Goal: Task Accomplishment & Management: Use online tool/utility

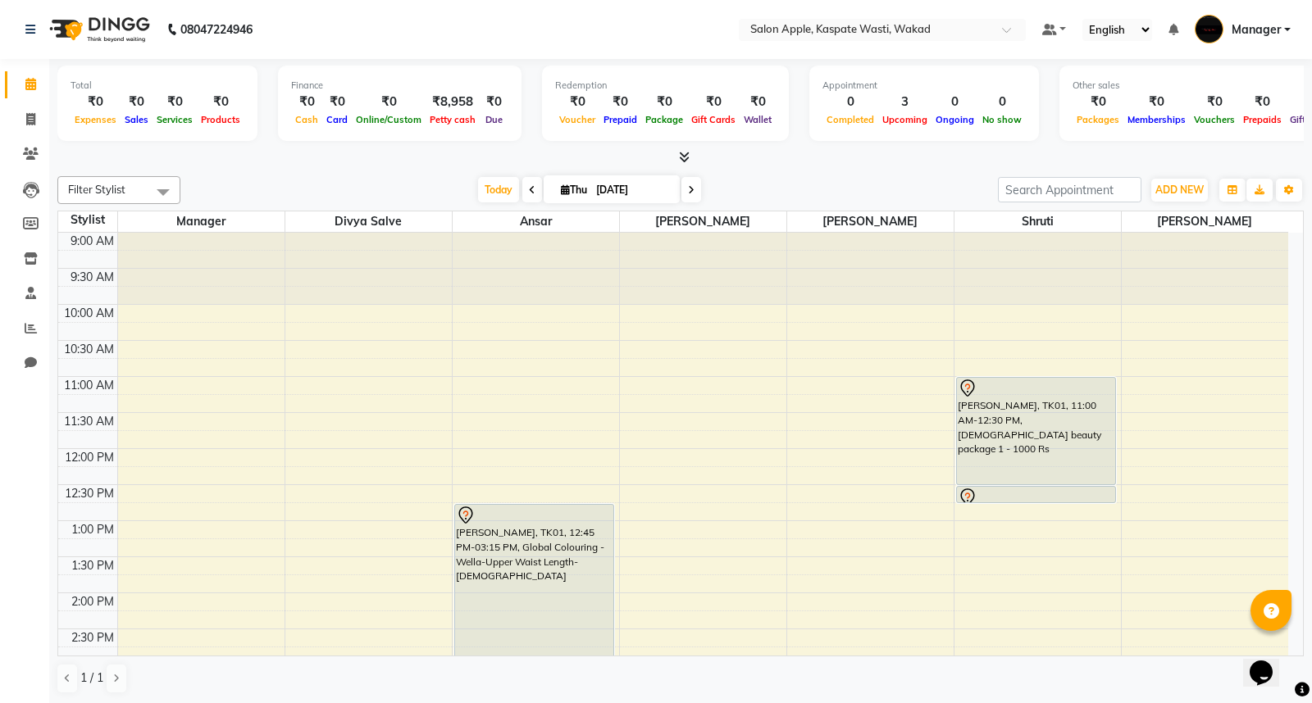
scroll to position [182, 0]
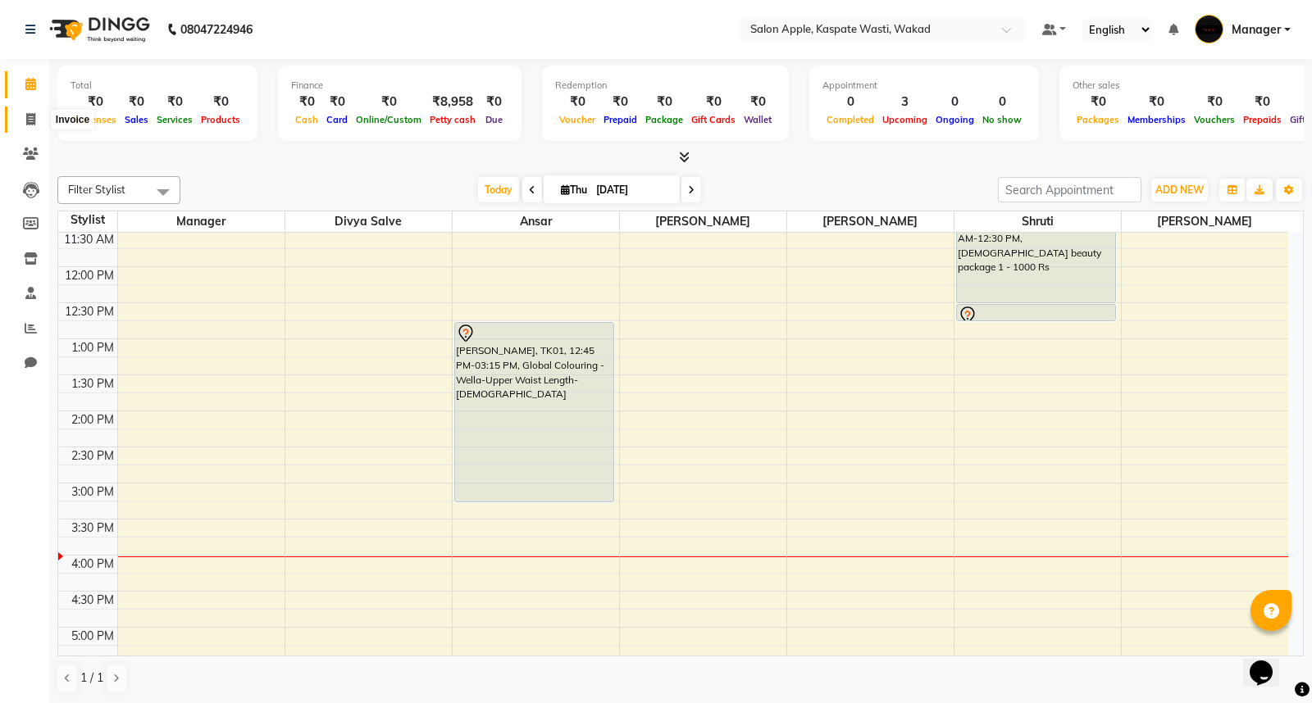
drag, startPoint x: 28, startPoint y: 121, endPoint x: 0, endPoint y: 137, distance: 31.9
click at [27, 121] on icon at bounding box center [30, 119] width 9 height 12
select select "service"
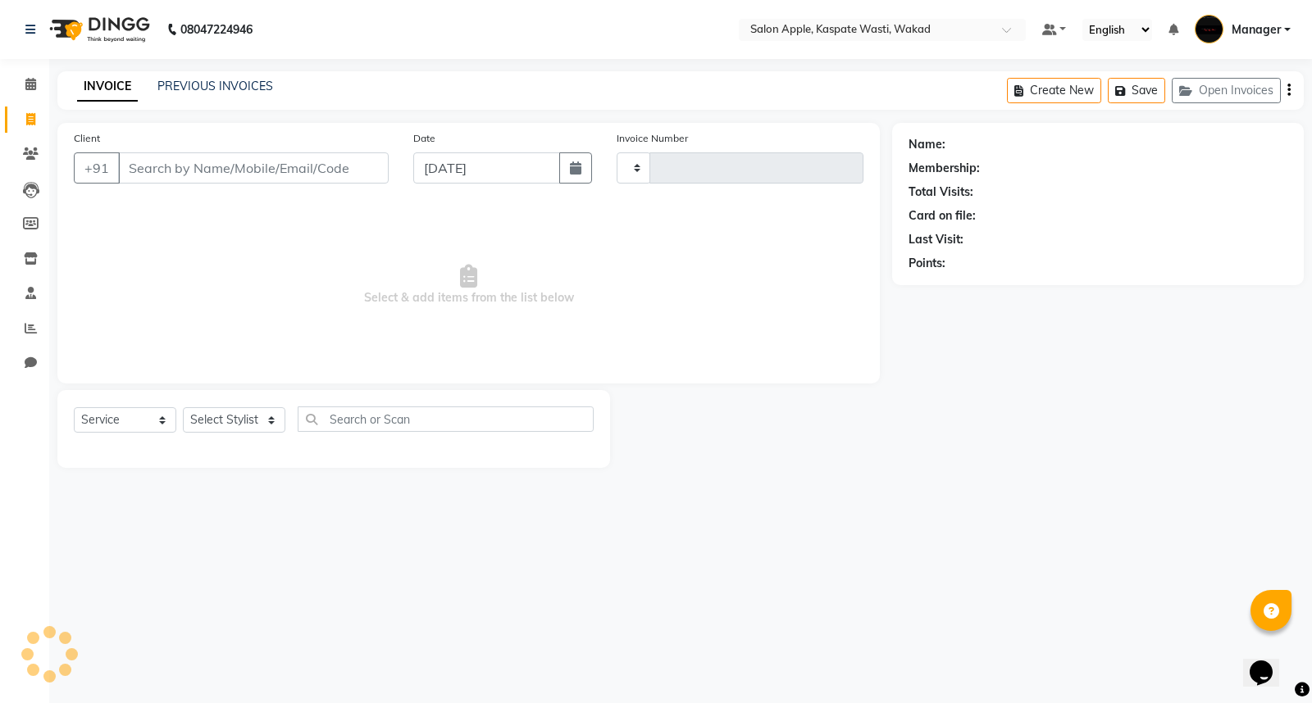
type input "1427"
select select "7956"
click at [273, 417] on select "Select Stylist Ansar Divya salve [PERSON_NAME] Manager [PERSON_NAME] [PERSON_NA…" at bounding box center [234, 419] width 102 height 25
select select "82949"
click at [183, 408] on select "Select Stylist Ansar Divya salve [PERSON_NAME] Manager [PERSON_NAME] [PERSON_NA…" at bounding box center [234, 419] width 102 height 25
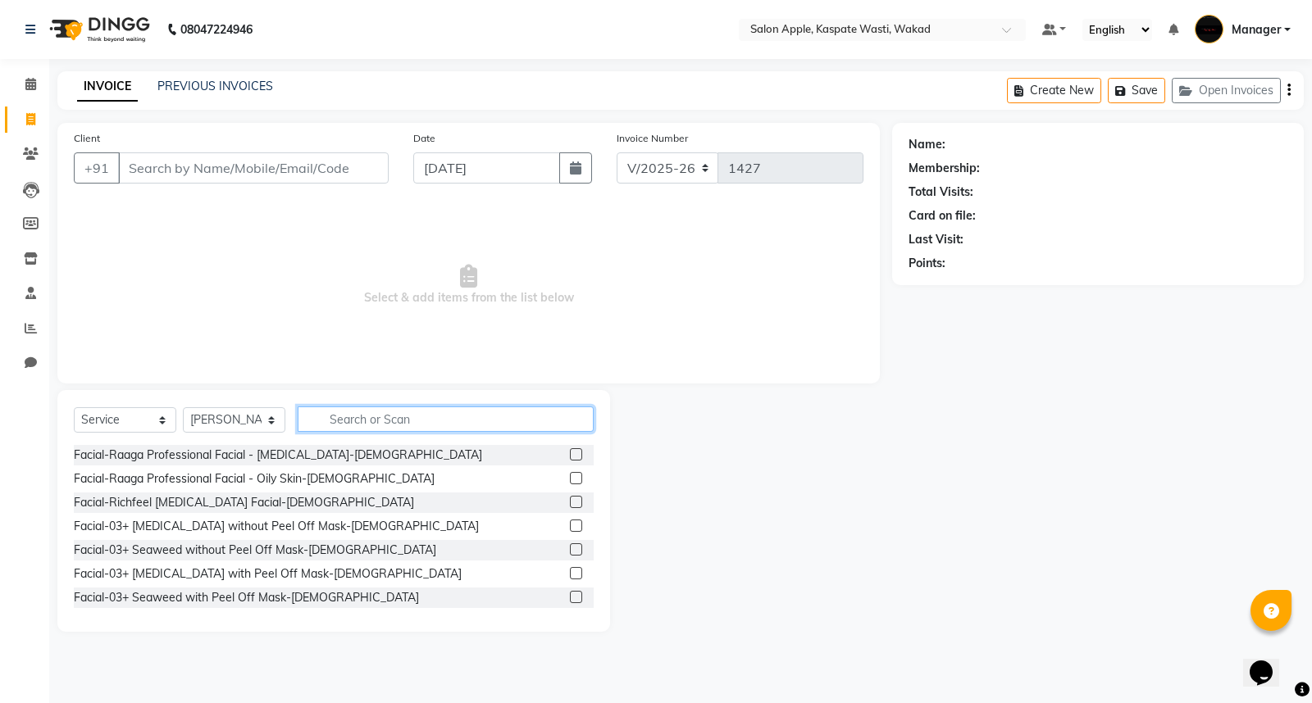
drag, startPoint x: 330, startPoint y: 428, endPoint x: 330, endPoint y: 412, distance: 16.4
click at [330, 421] on input "text" at bounding box center [446, 419] width 296 height 25
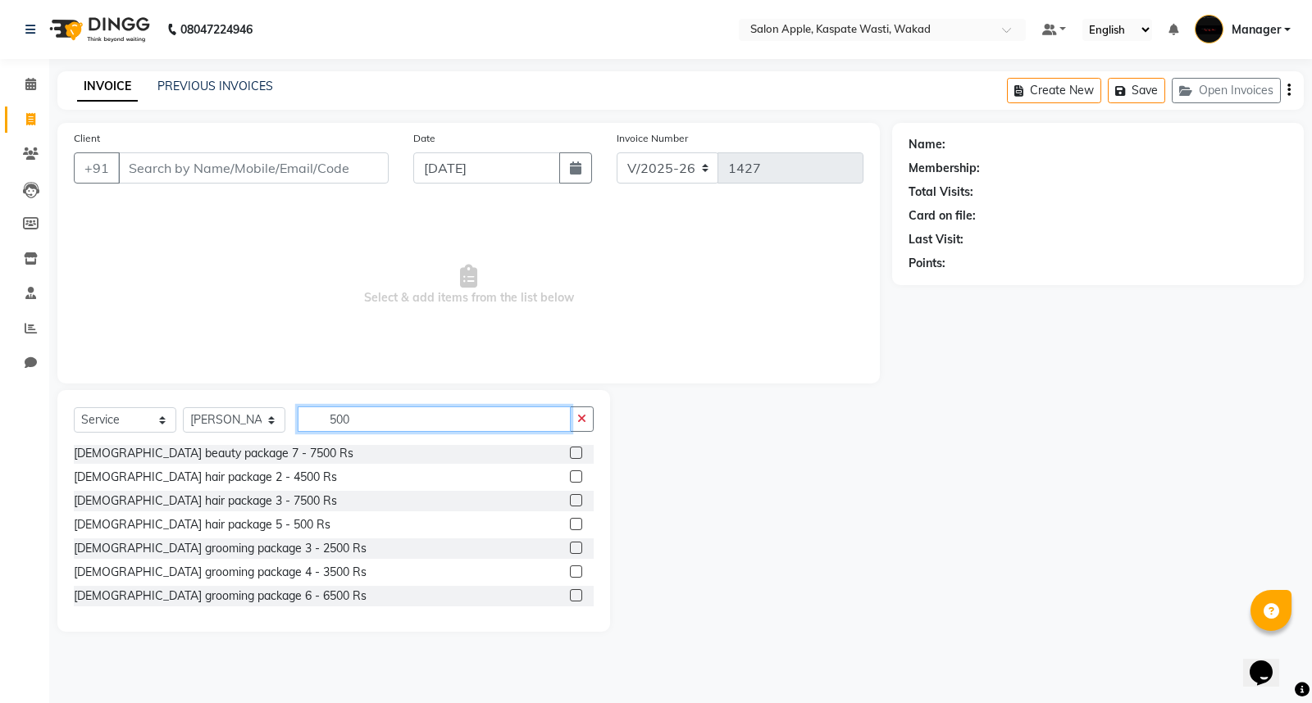
scroll to position [91, 0]
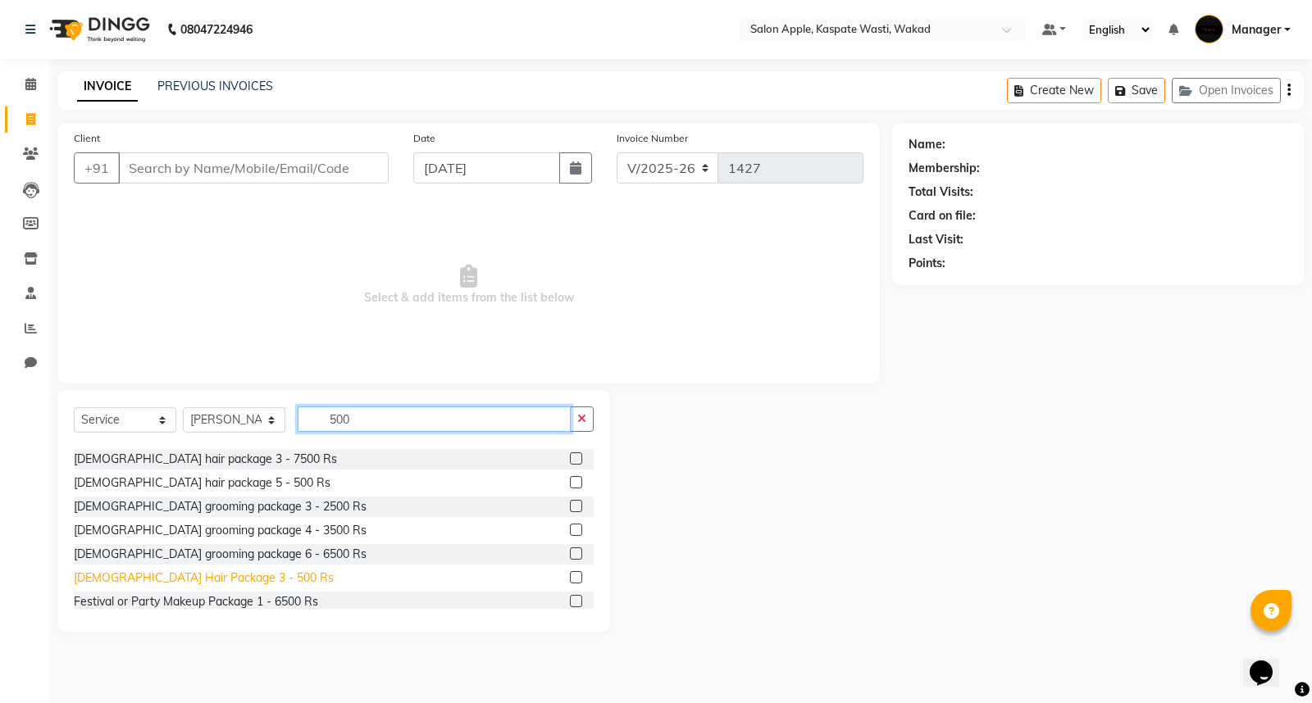
type input "500"
click at [190, 576] on div "[DEMOGRAPHIC_DATA] Hair Package 3 - 500 Rs" at bounding box center [204, 578] width 260 height 17
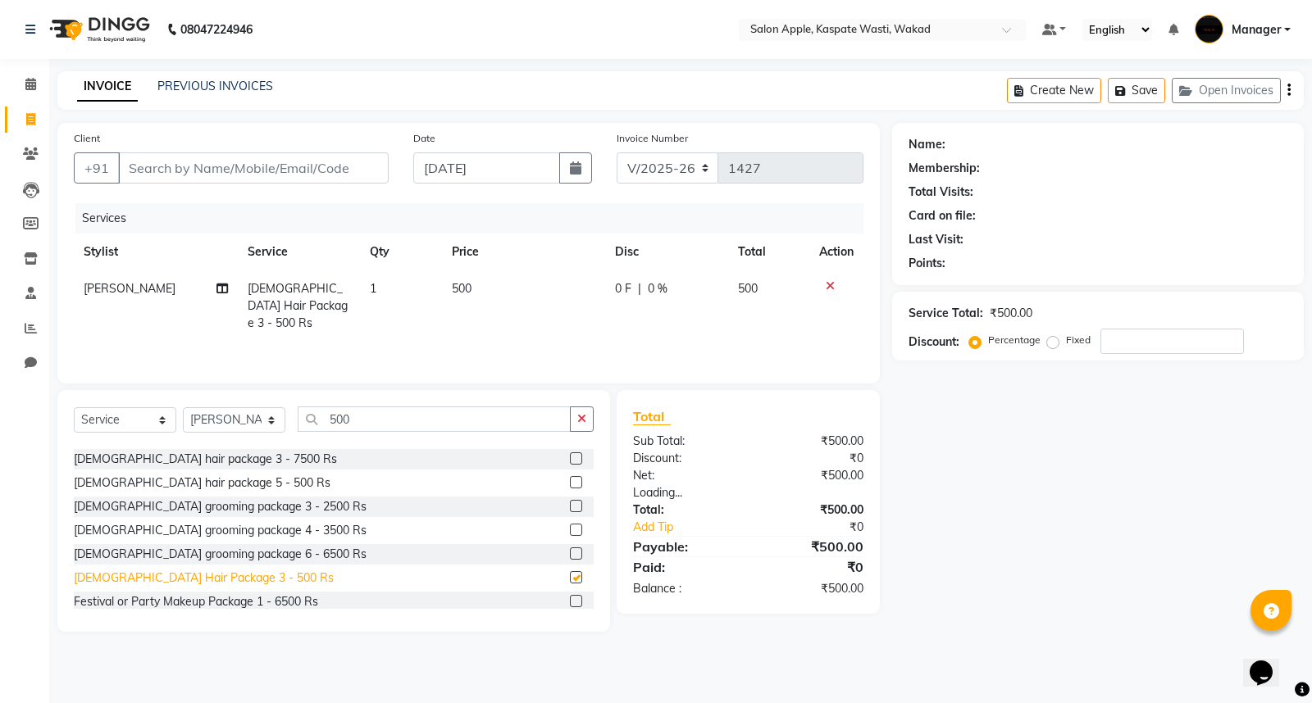
checkbox input "false"
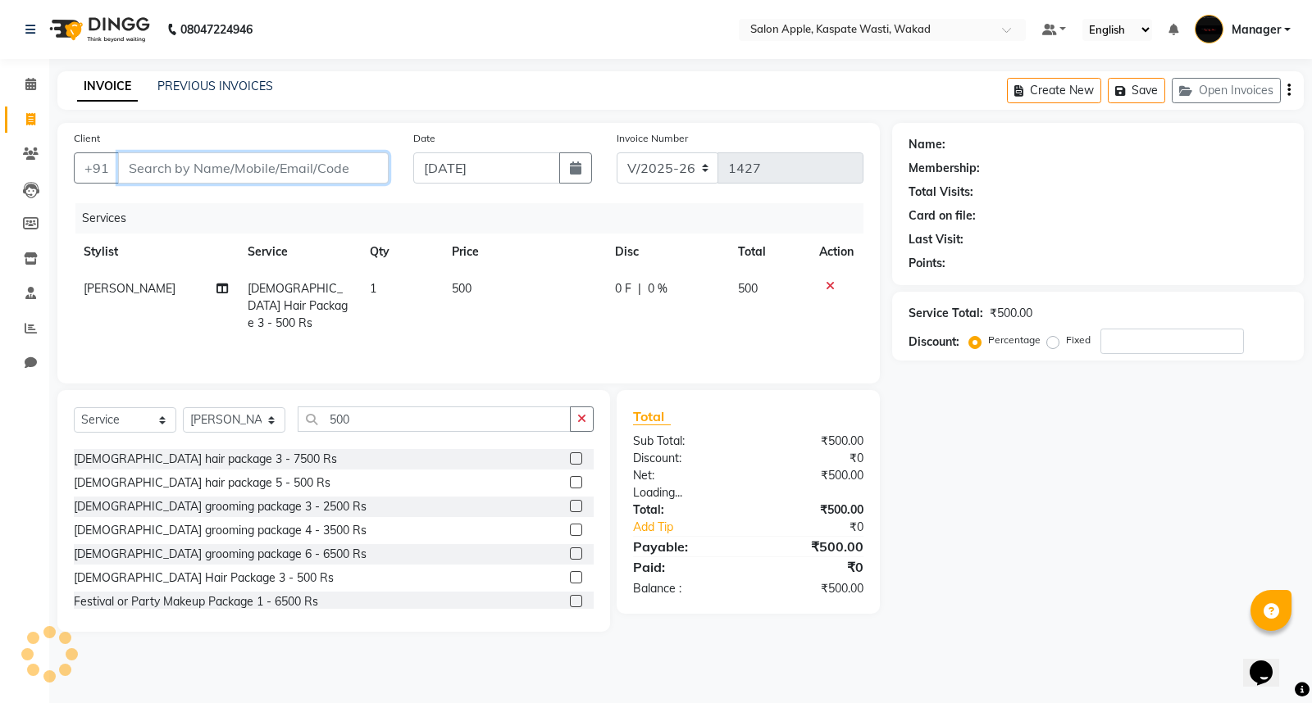
drag, startPoint x: 128, startPoint y: 167, endPoint x: 603, endPoint y: 644, distance: 673.7
click at [129, 167] on input "Client" at bounding box center [253, 168] width 271 height 31
type input "9"
type input "0"
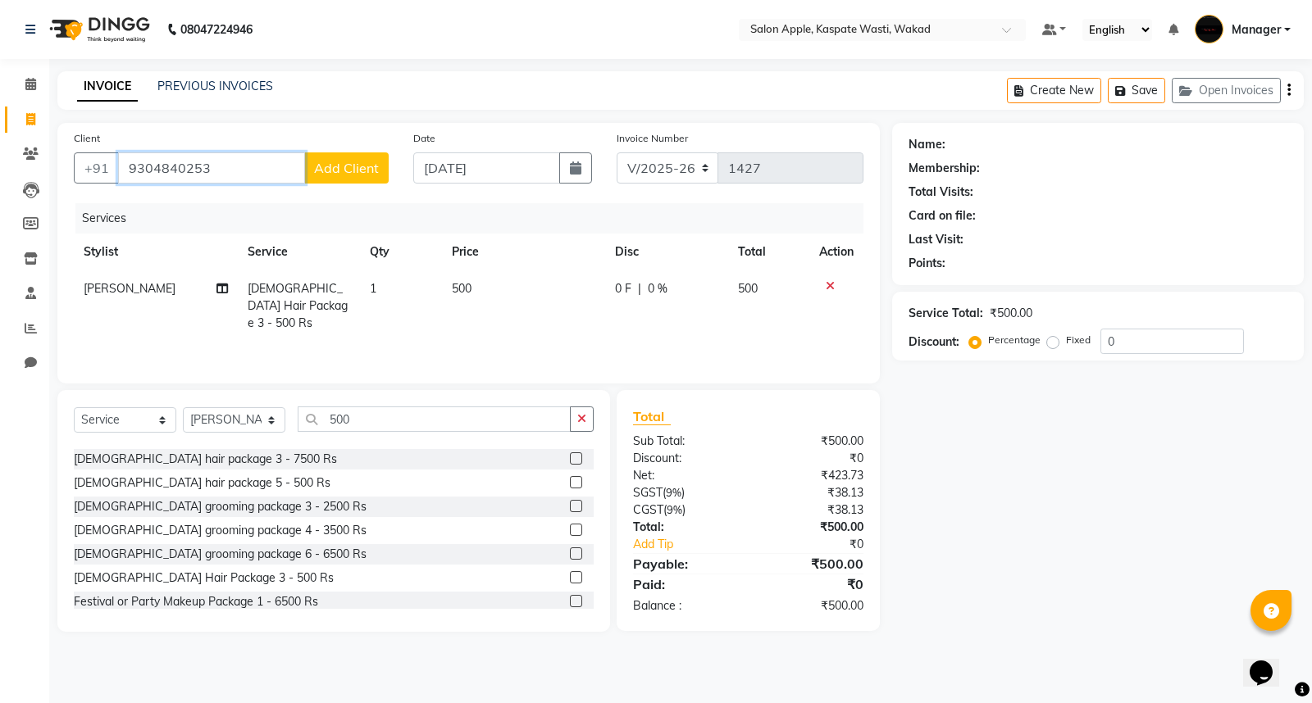
type input "9304840253"
click at [382, 151] on div "Client [PHONE_NUMBER] Add Client" at bounding box center [230, 163] width 339 height 67
click at [375, 165] on span "Add Client" at bounding box center [346, 168] width 65 height 16
select select "22"
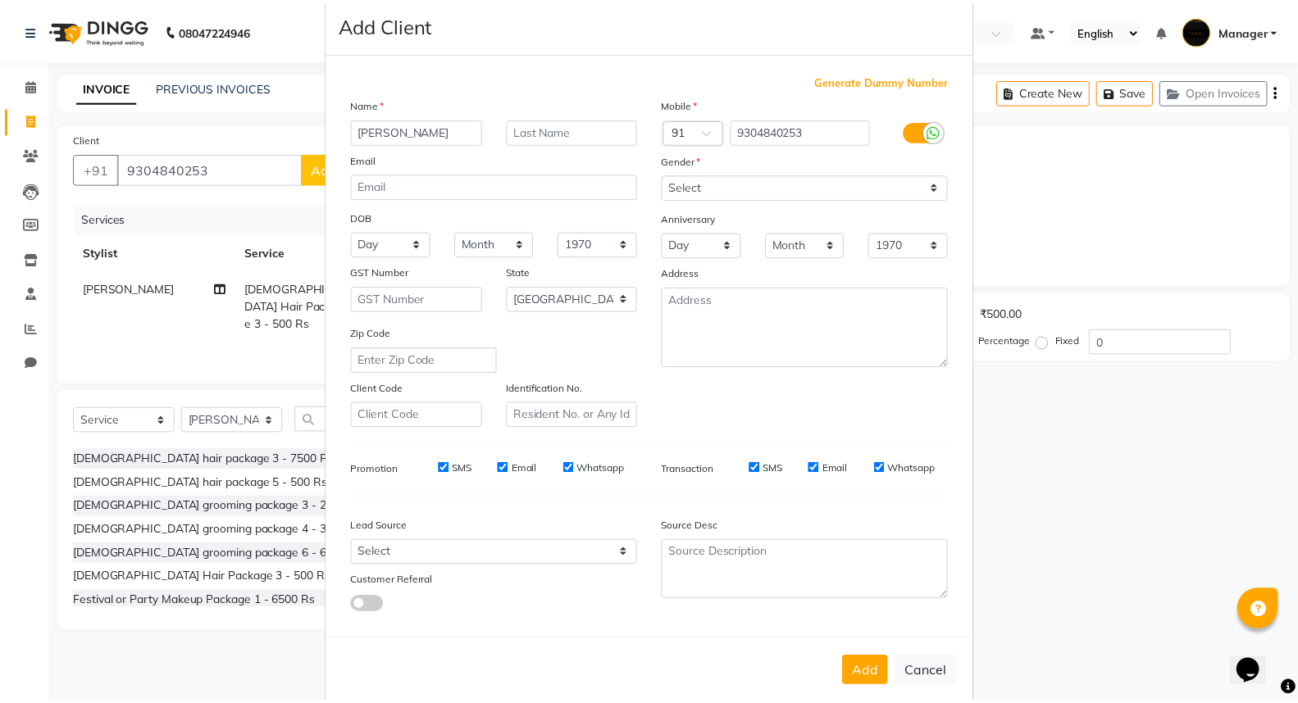
scroll to position [53, 0]
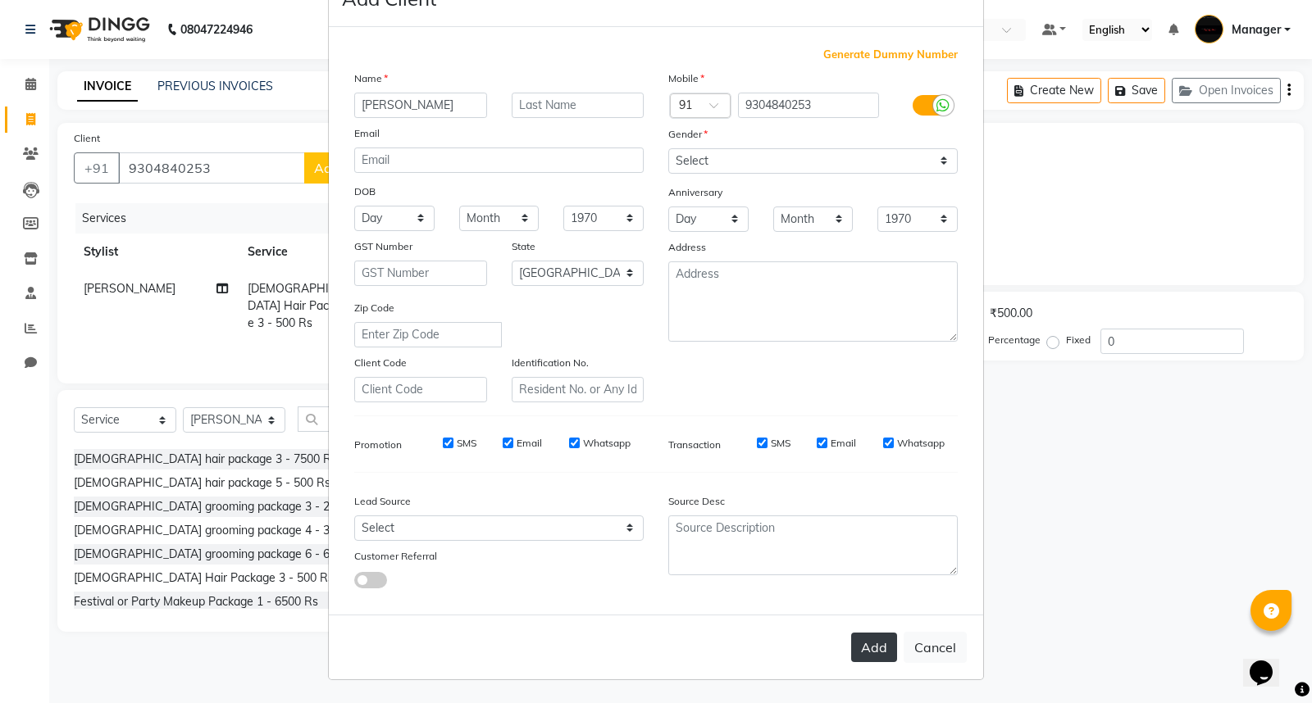
type input "[PERSON_NAME]"
drag, startPoint x: 867, startPoint y: 648, endPoint x: 850, endPoint y: 669, distance: 27.4
click at [869, 648] on button "Add" at bounding box center [874, 648] width 46 height 30
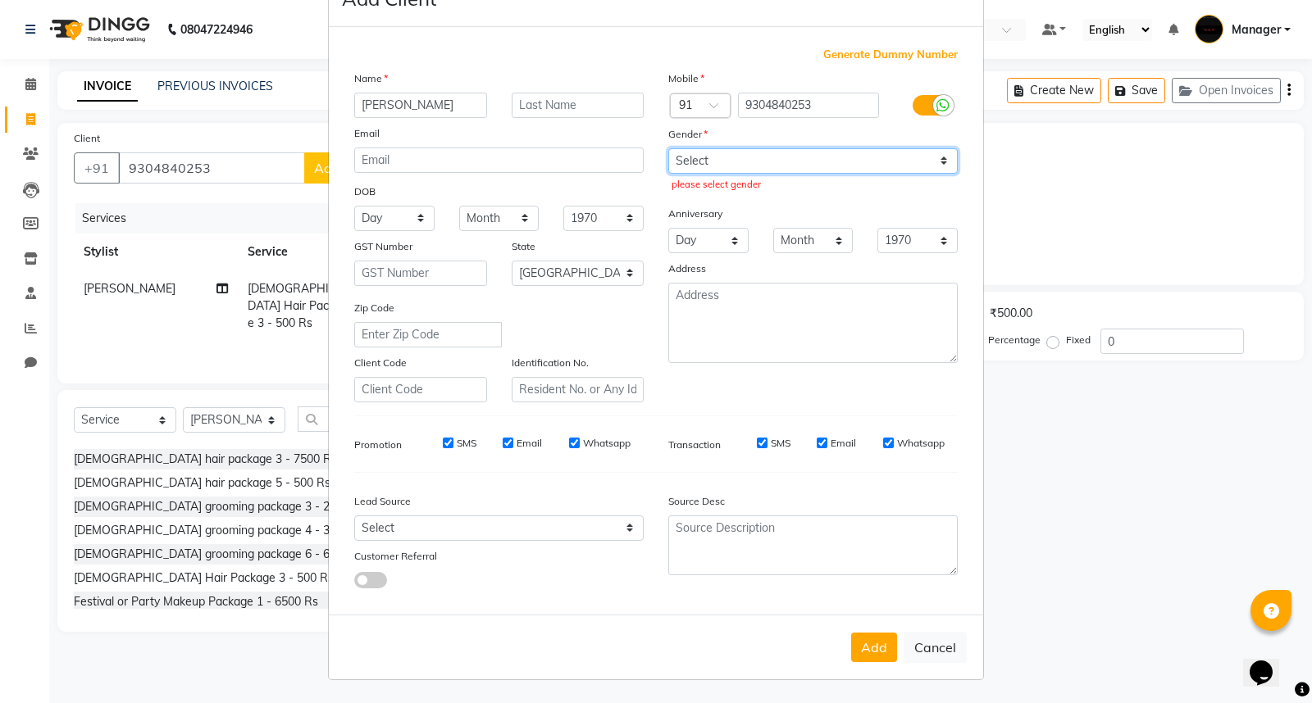
click at [722, 162] on select "Select [DEMOGRAPHIC_DATA] [DEMOGRAPHIC_DATA] Other Prefer Not To Say" at bounding box center [812, 160] width 289 height 25
select select "[DEMOGRAPHIC_DATA]"
click at [668, 148] on select "Select [DEMOGRAPHIC_DATA] [DEMOGRAPHIC_DATA] Other Prefer Not To Say" at bounding box center [812, 160] width 289 height 25
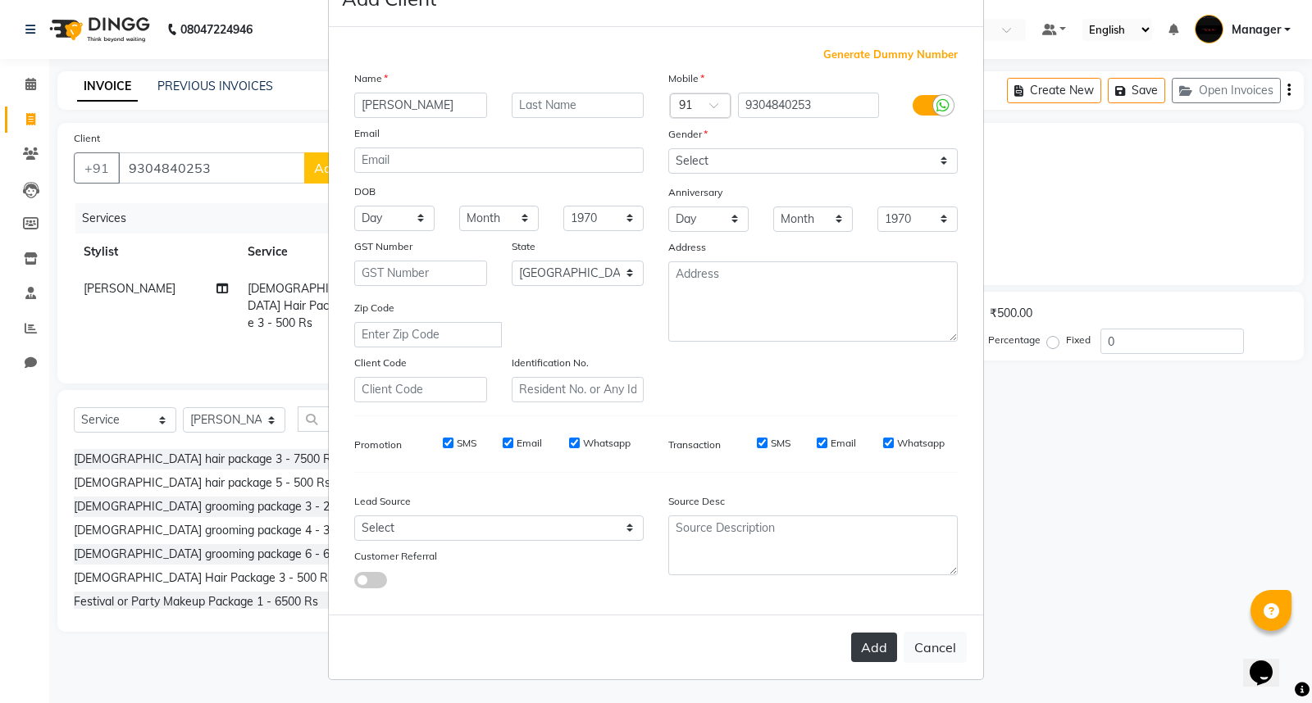
click at [872, 649] on button "Add" at bounding box center [874, 648] width 46 height 30
select select
select select "null"
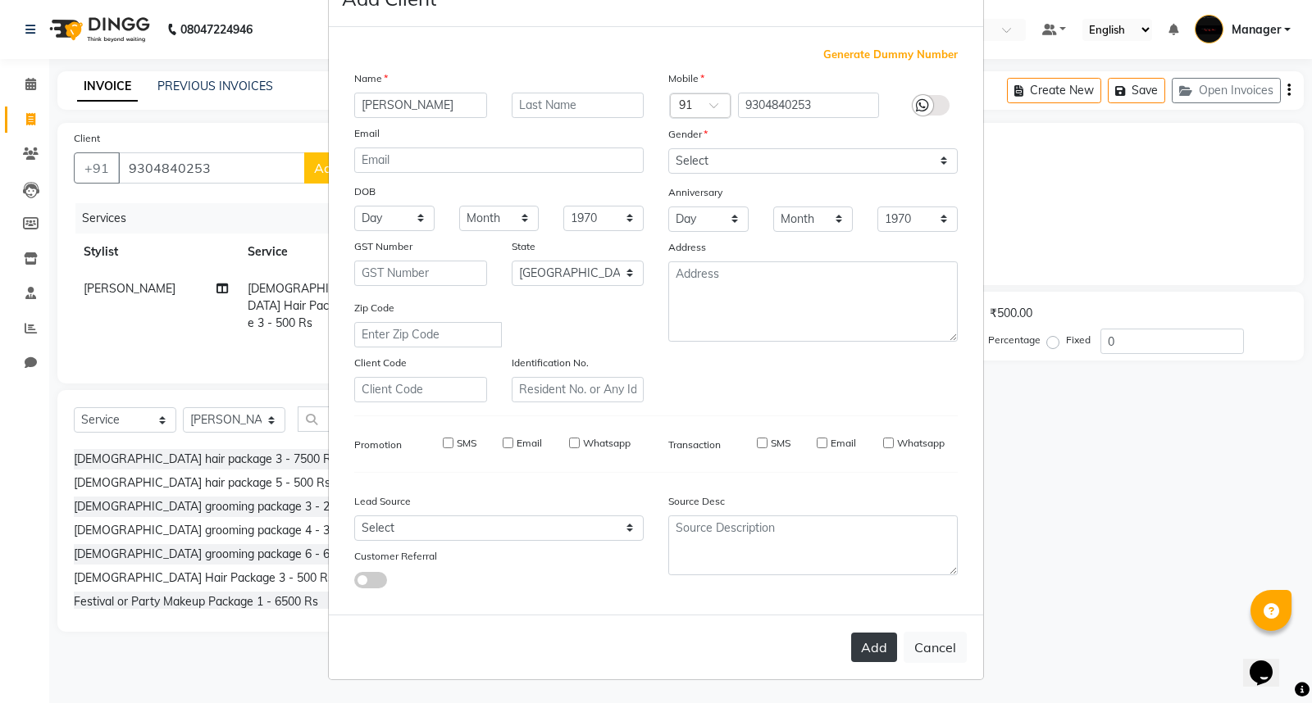
select select
checkbox input "false"
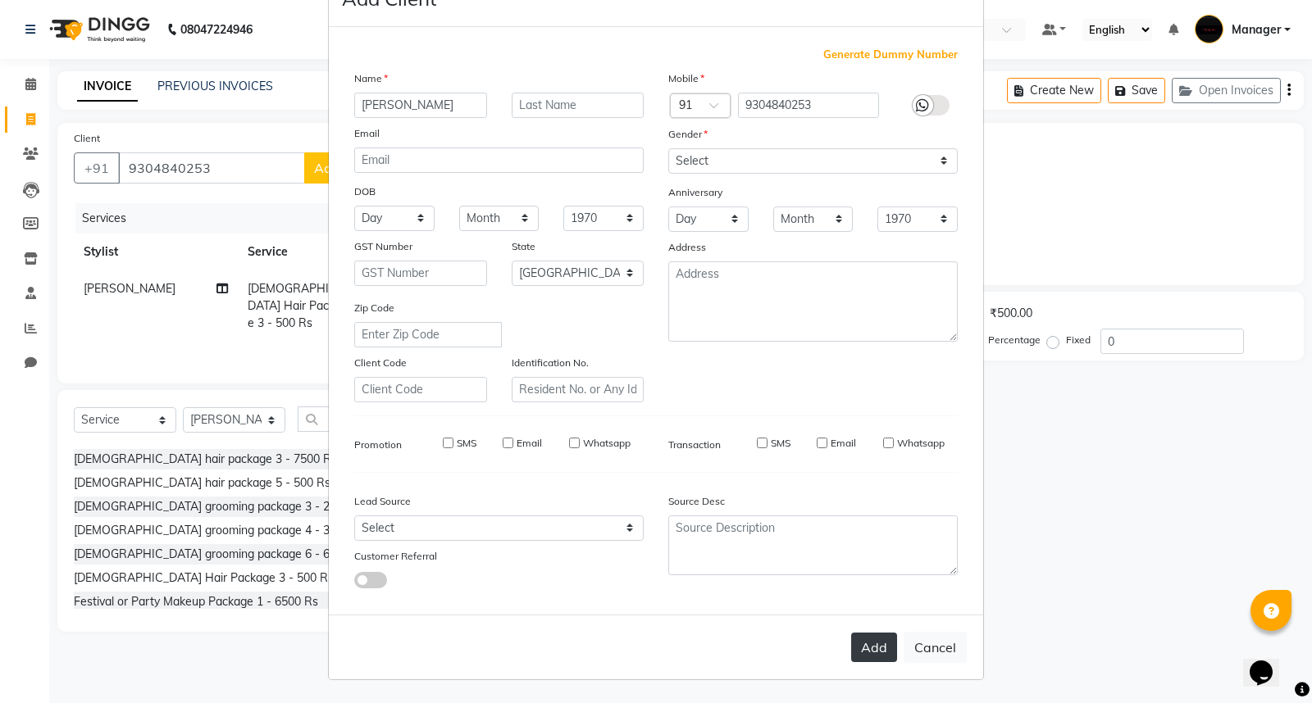
checkbox input "false"
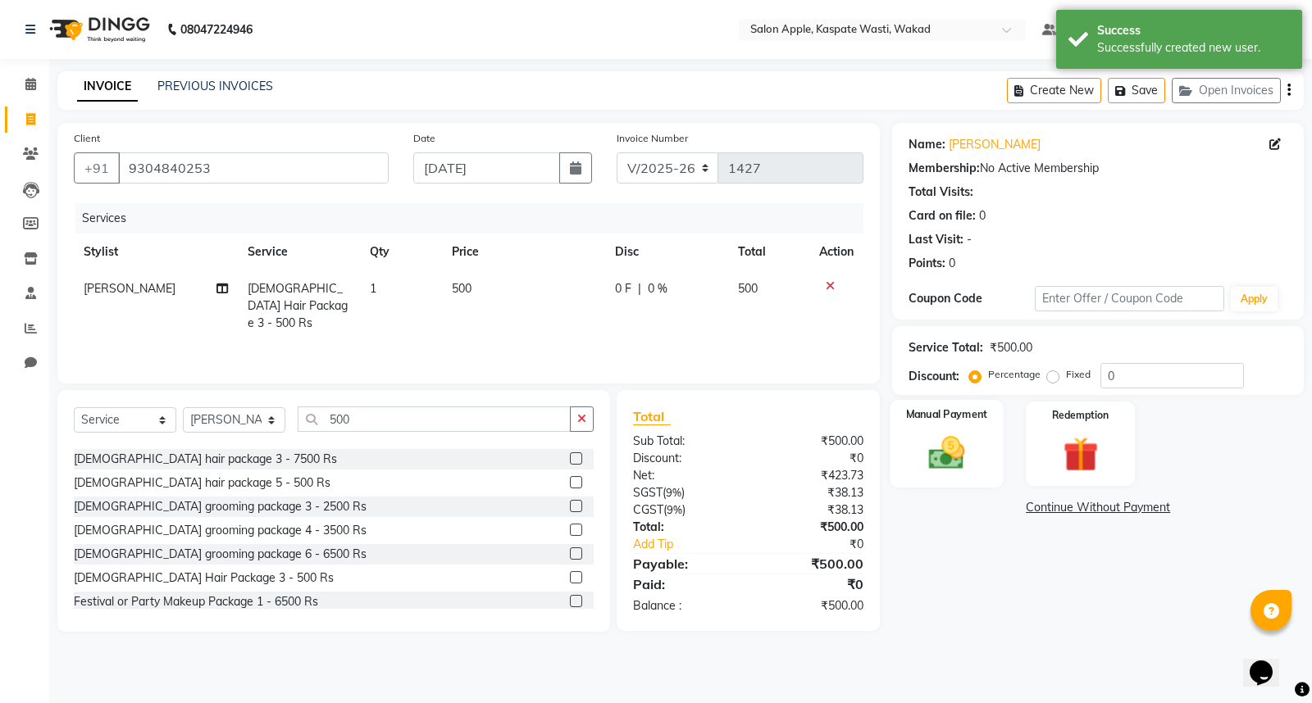
click at [913, 453] on div "Manual Payment" at bounding box center [946, 444] width 113 height 88
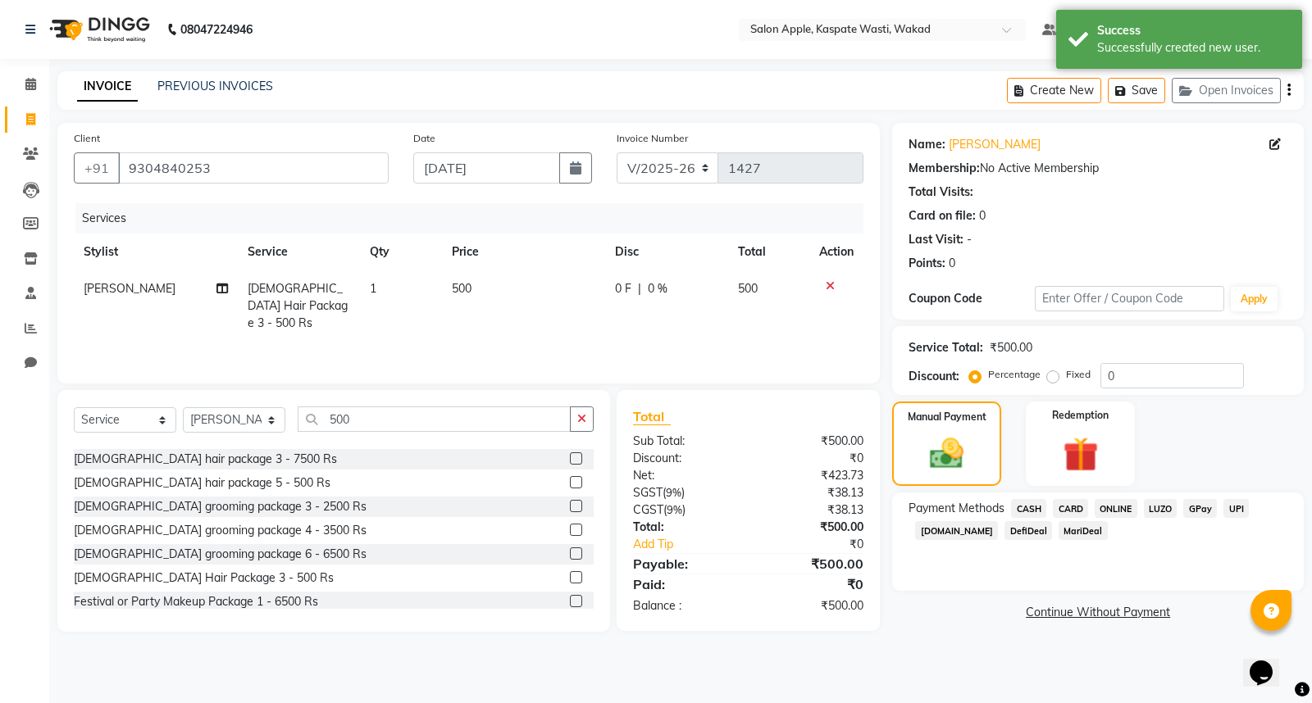
drag, startPoint x: 1077, startPoint y: 509, endPoint x: 1092, endPoint y: 513, distance: 16.1
click at [1092, 513] on div "Payment Methods CASH CARD ONLINE LUZO GPay UPI [DOMAIN_NAME] DefiDeal MariDeal" at bounding box center [1097, 521] width 379 height 44
click at [1105, 506] on span "ONLINE" at bounding box center [1116, 508] width 43 height 19
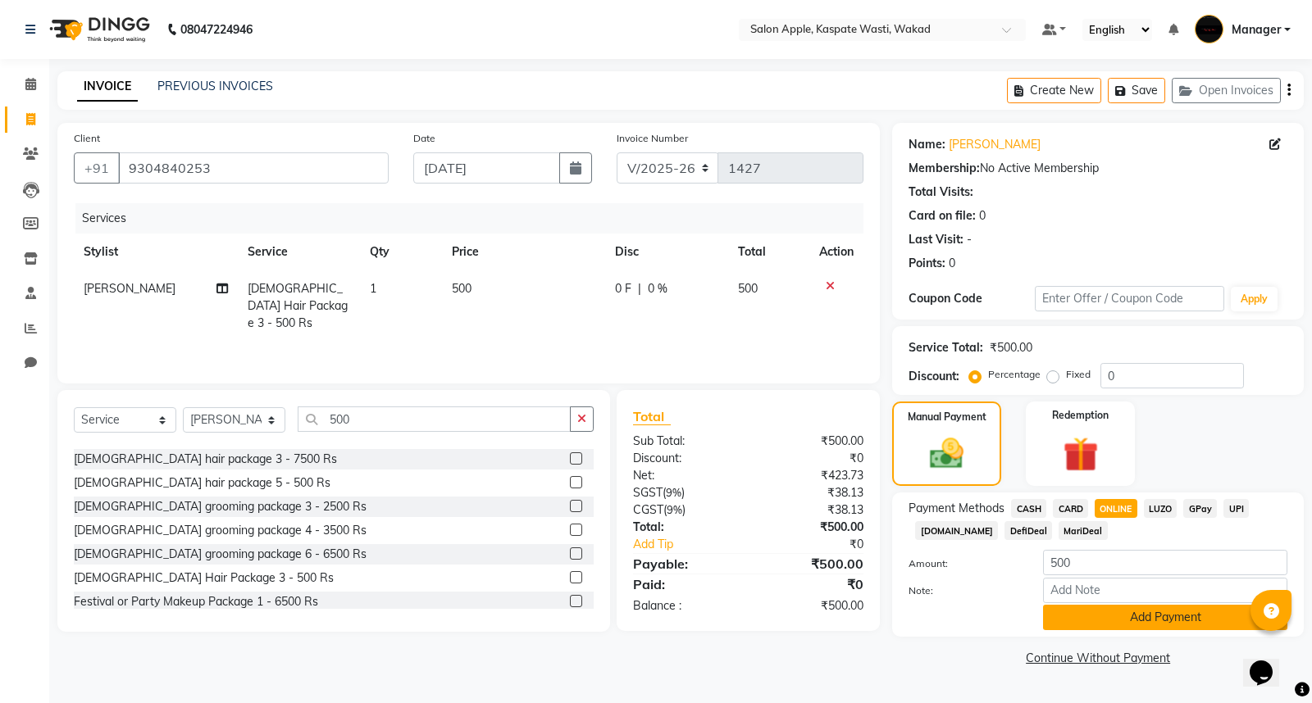
click at [1159, 611] on button "Add Payment" at bounding box center [1165, 617] width 244 height 25
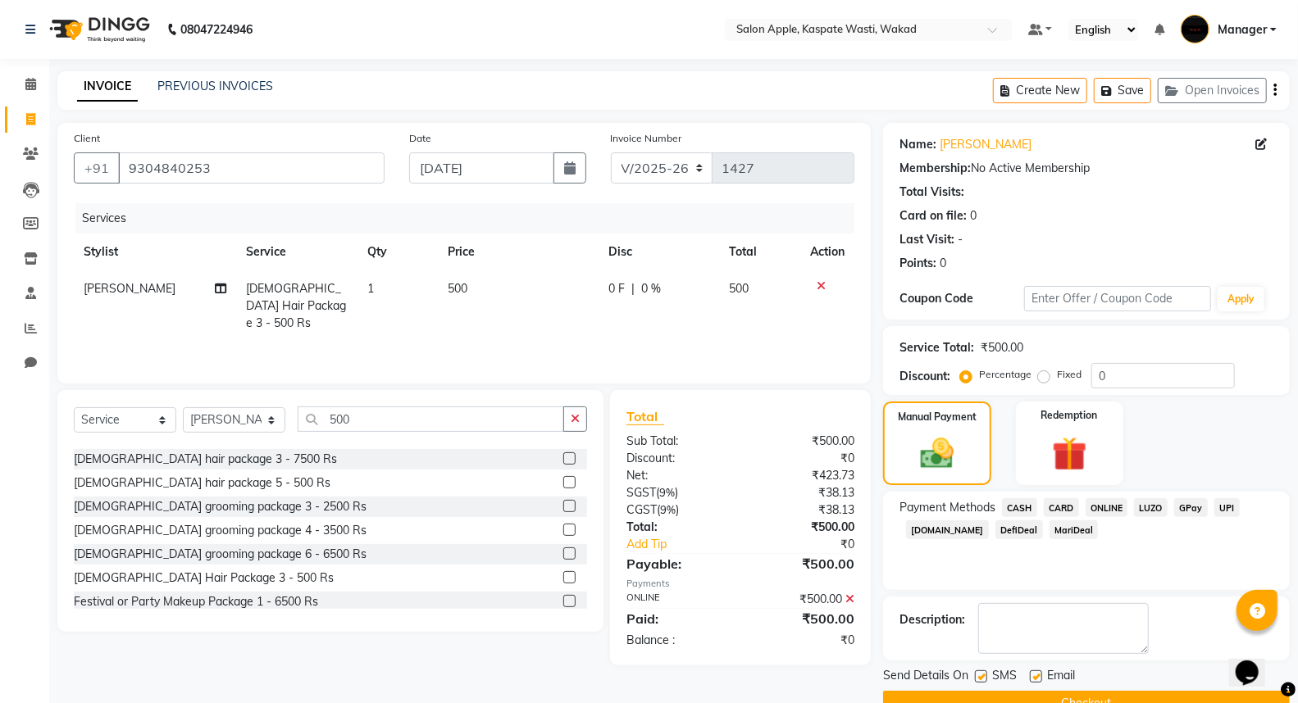
scroll to position [37, 0]
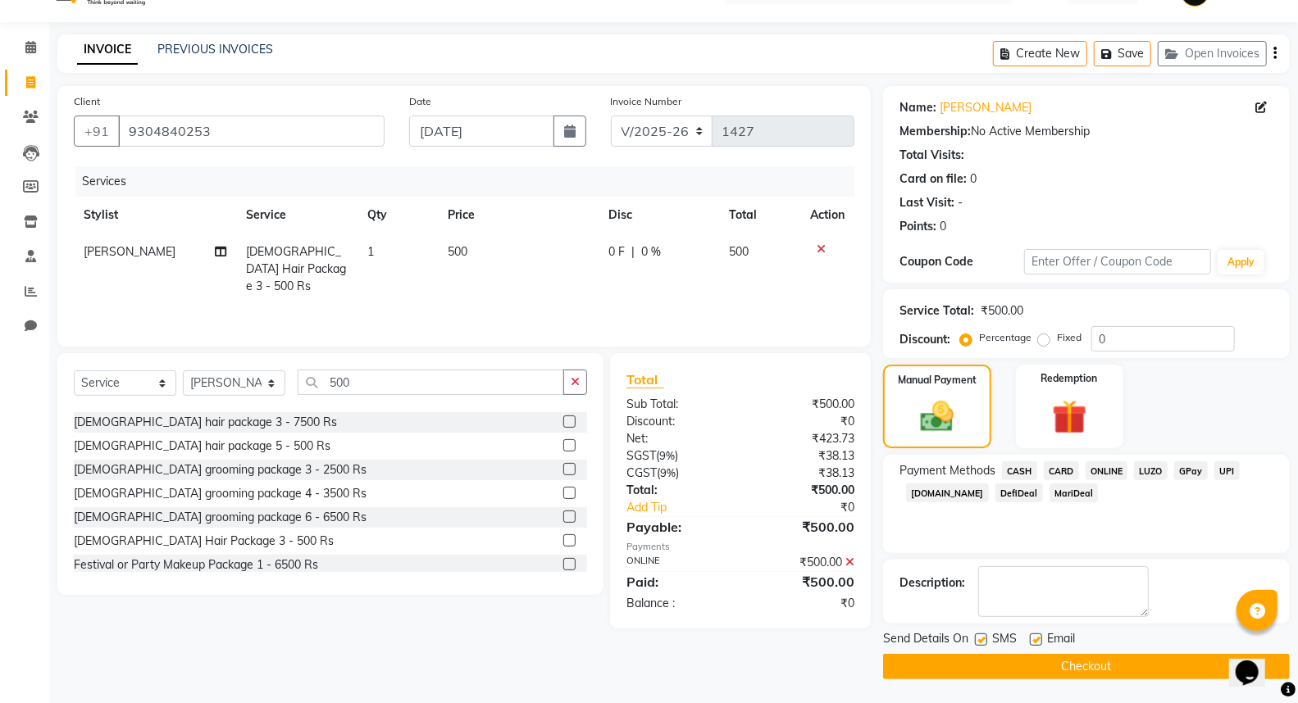
click at [1101, 662] on button "Checkout" at bounding box center [1086, 666] width 407 height 25
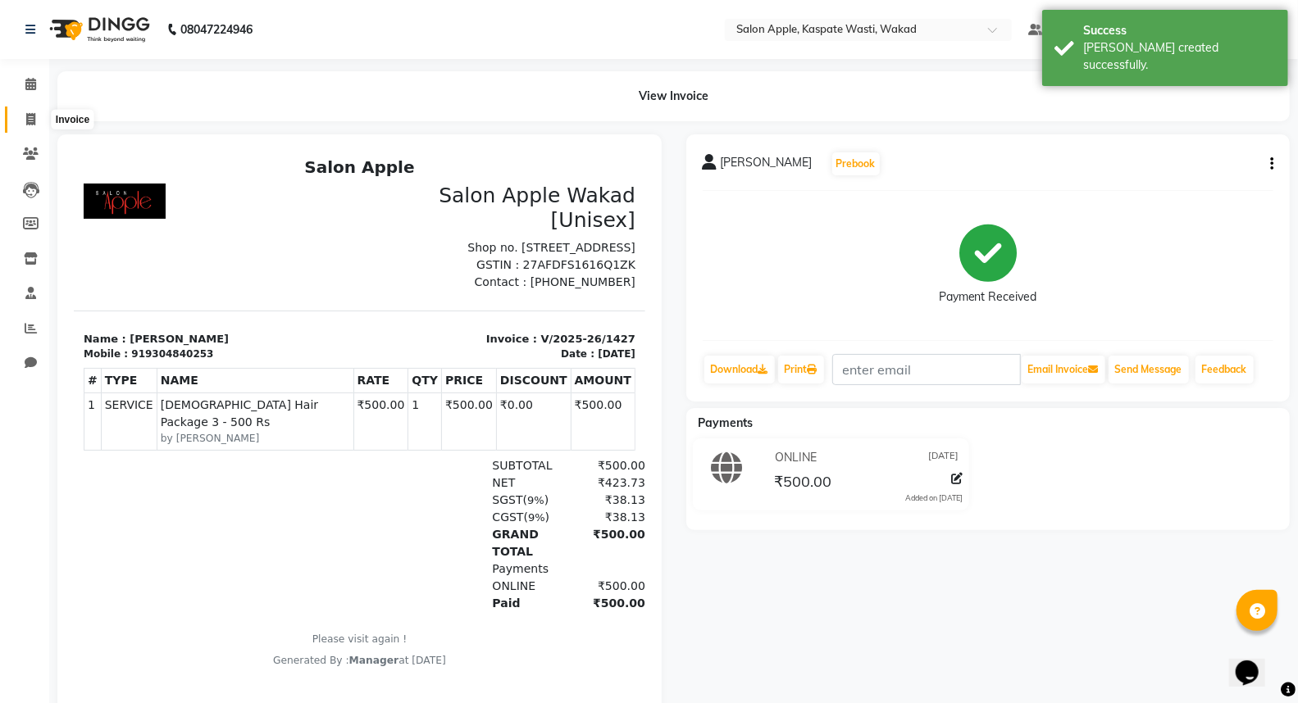
click at [20, 125] on span at bounding box center [30, 120] width 29 height 19
select select "service"
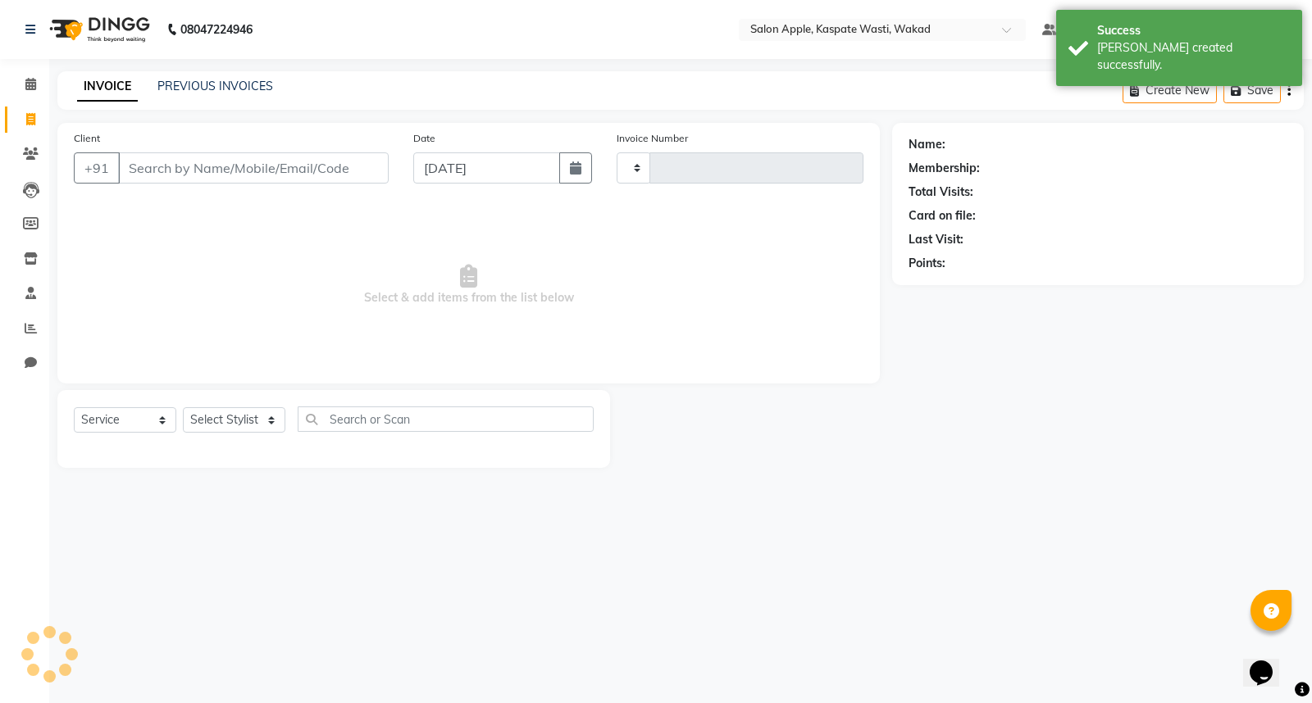
type input "1428"
select select "7956"
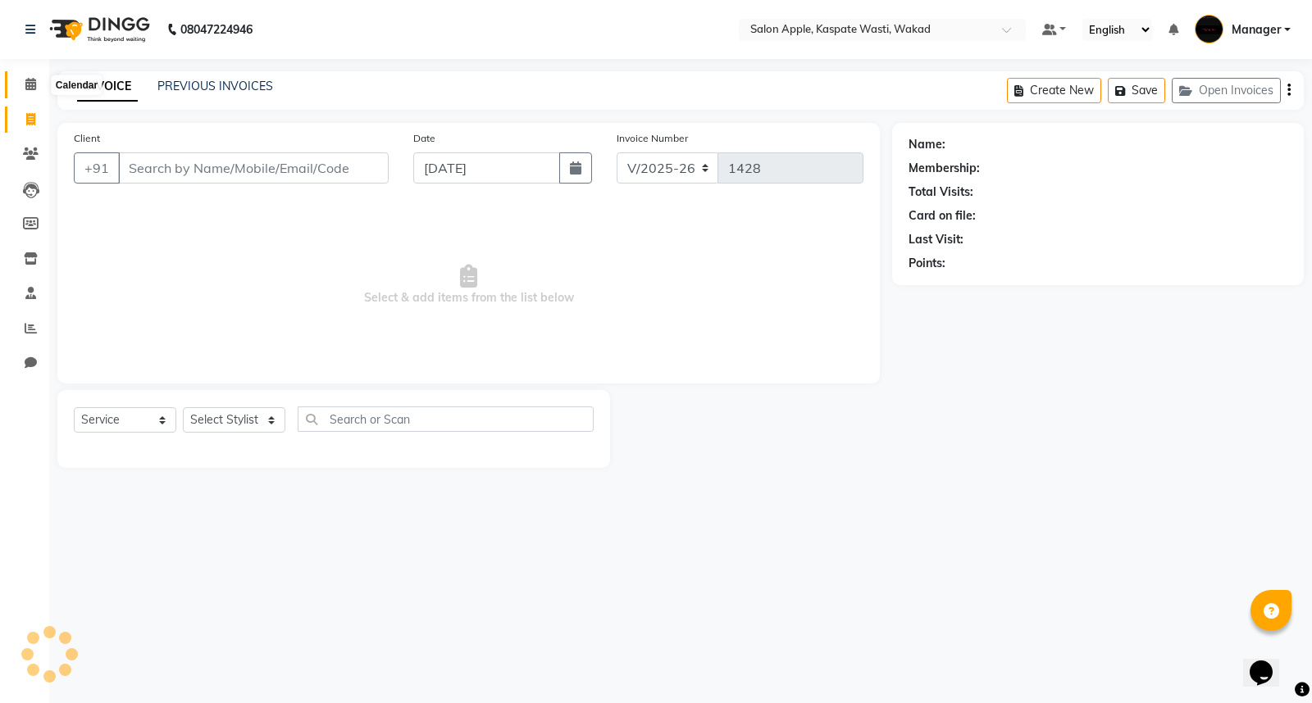
click at [22, 90] on span at bounding box center [30, 84] width 29 height 19
